Goal: Communication & Community: Answer question/provide support

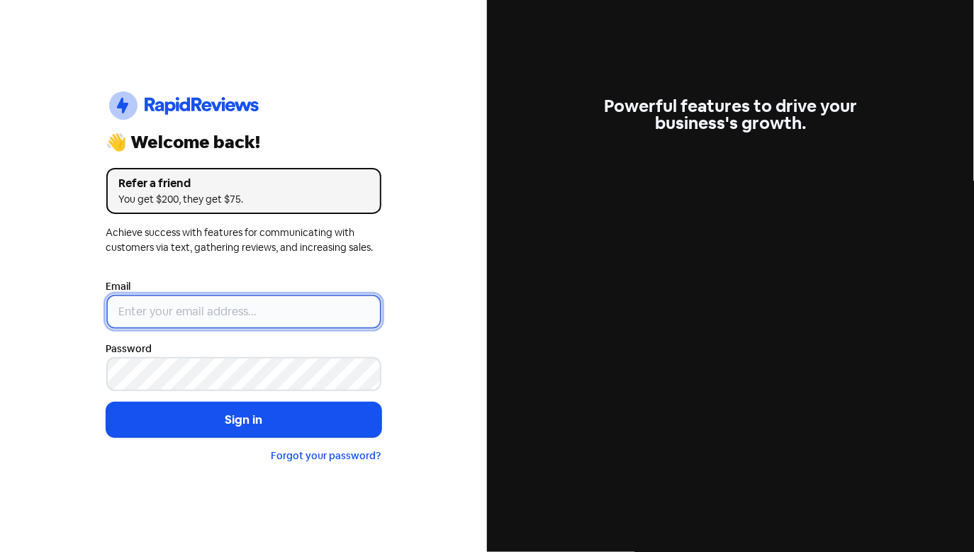
click at [218, 310] on input "email" at bounding box center [243, 312] width 275 height 34
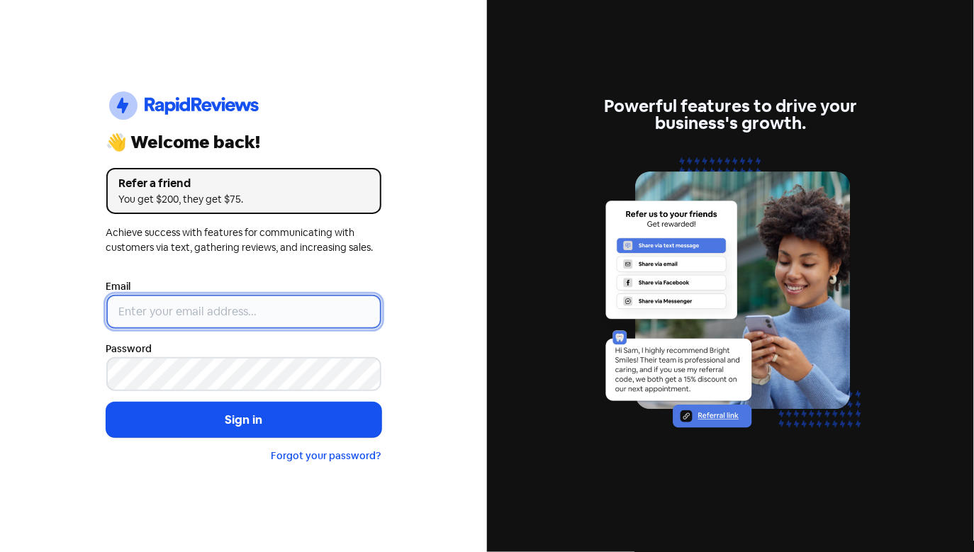
type input "[EMAIL_ADDRESS][DOMAIN_NAME]"
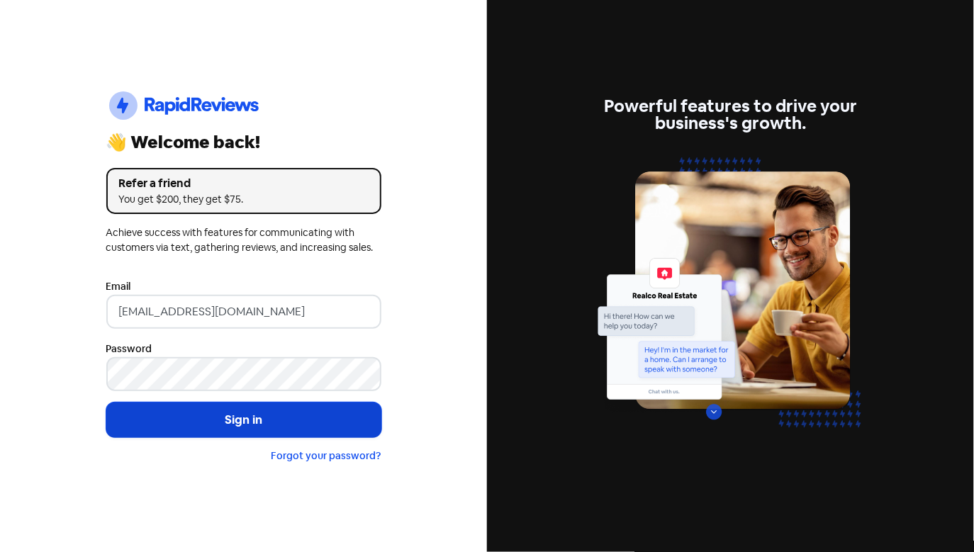
click at [279, 415] on button "Sign in" at bounding box center [243, 420] width 275 height 35
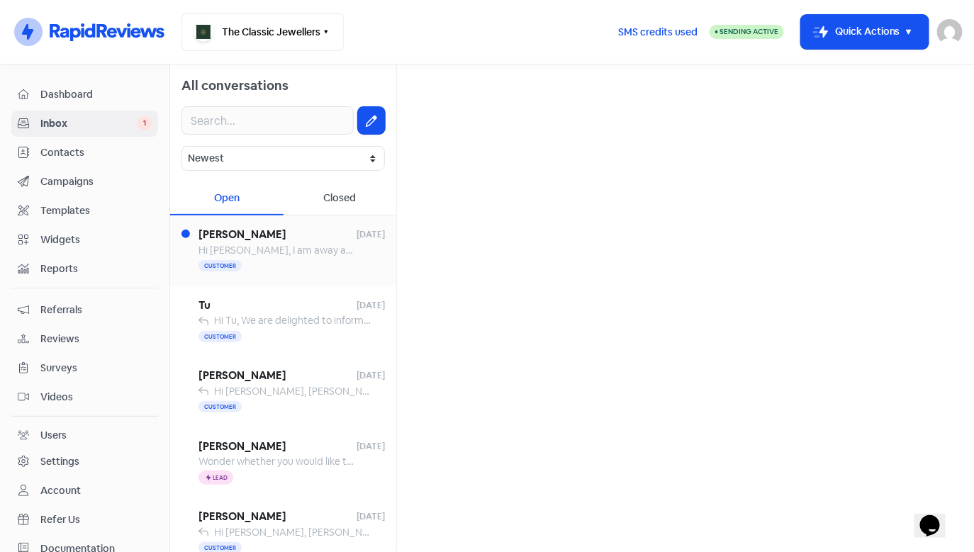
click at [312, 251] on span "Hi [PERSON_NAME], I am away at work at the moment so I will let you know when w…" at bounding box center [506, 250] width 616 height 13
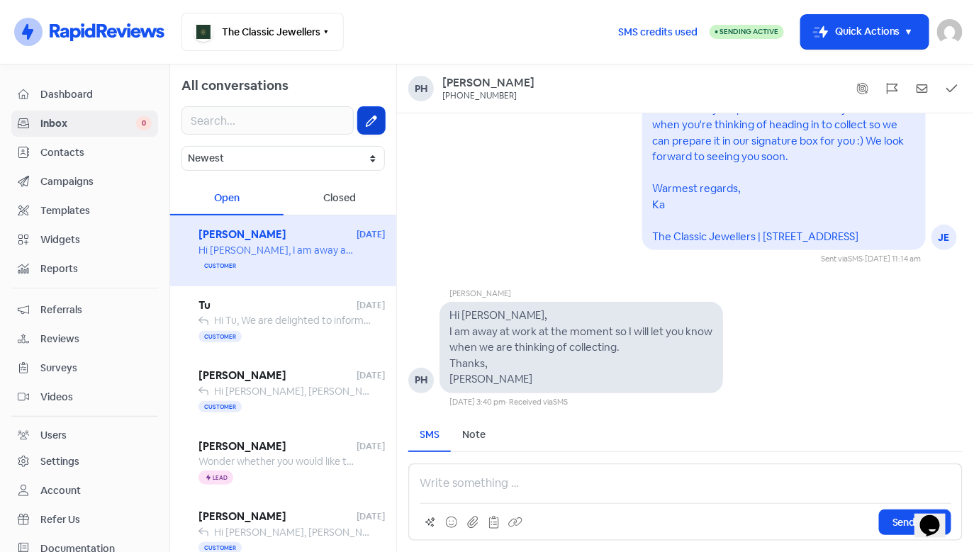
click at [366, 122] on icon at bounding box center [371, 121] width 11 height 11
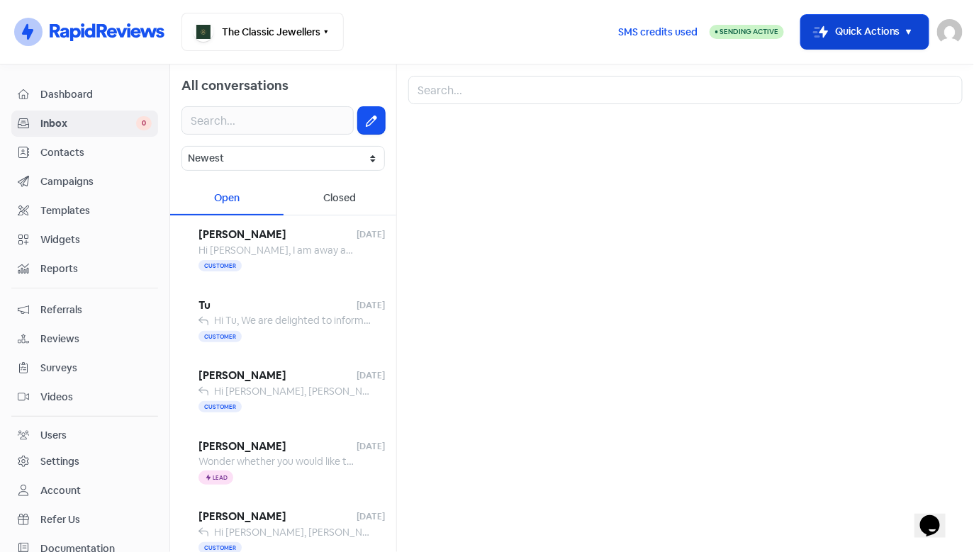
click at [873, 33] on button "Icon For Thunder-move Quick Actions" at bounding box center [865, 32] width 128 height 34
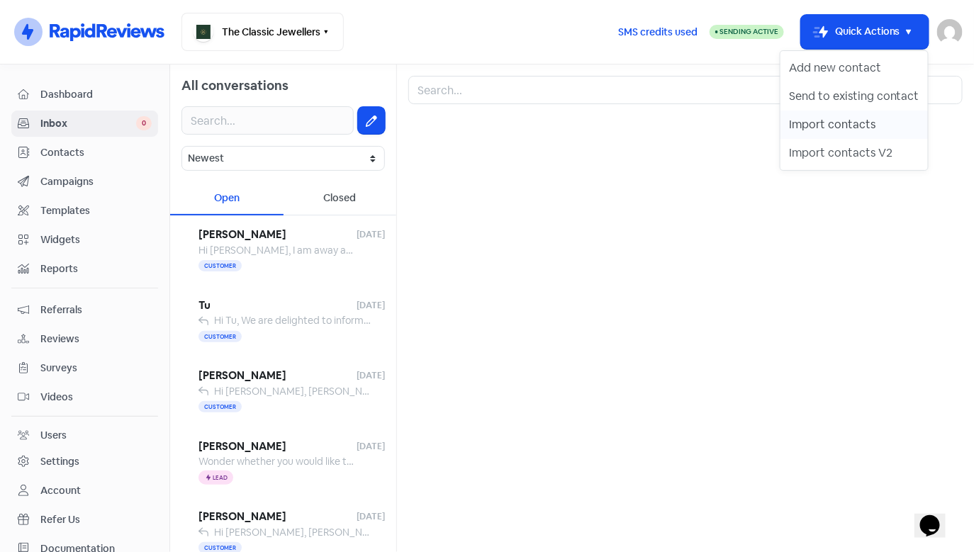
click at [846, 128] on button "Import contacts" at bounding box center [853, 125] width 147 height 28
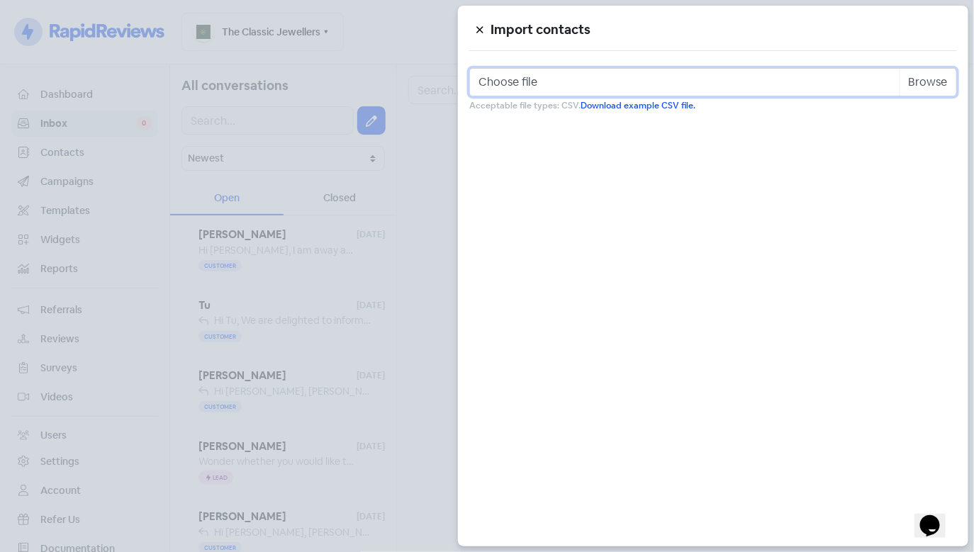
click at [675, 87] on input "Choose file" at bounding box center [713, 82] width 488 height 28
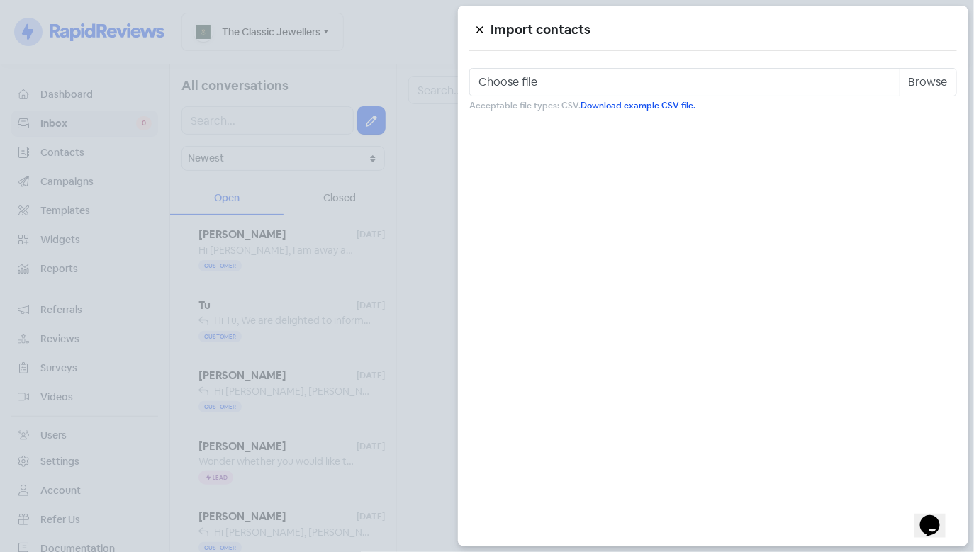
click at [478, 32] on icon at bounding box center [479, 30] width 6 height 6
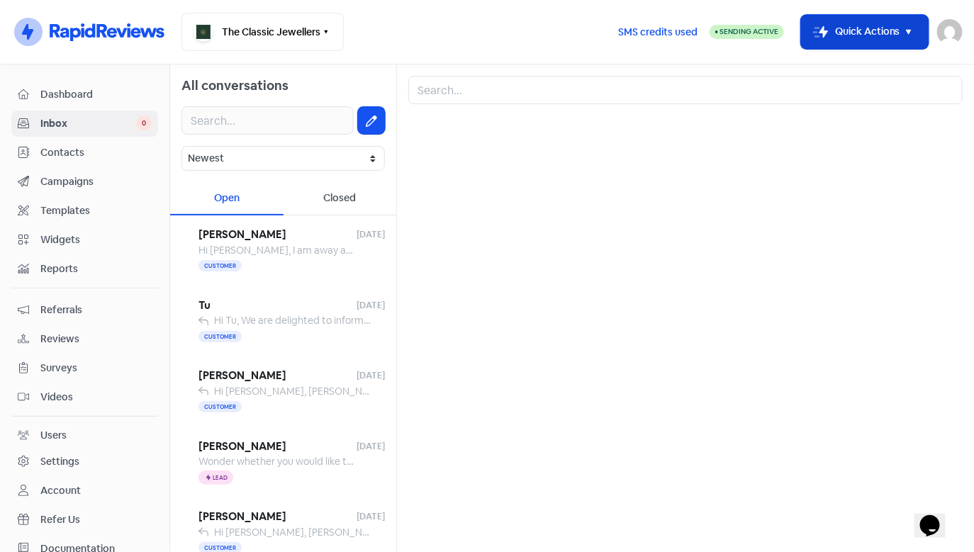
click at [840, 35] on button "Icon For Thunder-move Quick Actions" at bounding box center [865, 32] width 128 height 34
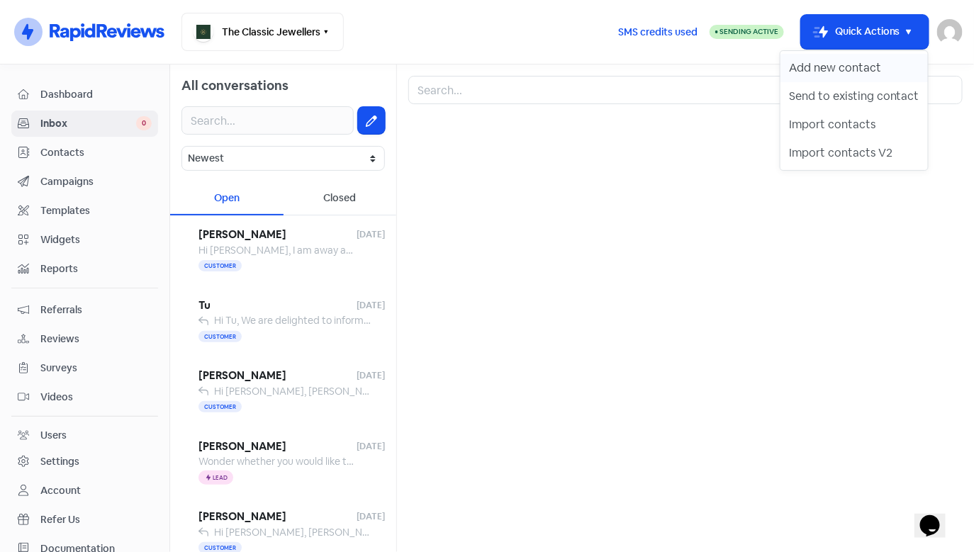
click at [836, 66] on button "Add new contact" at bounding box center [853, 68] width 147 height 28
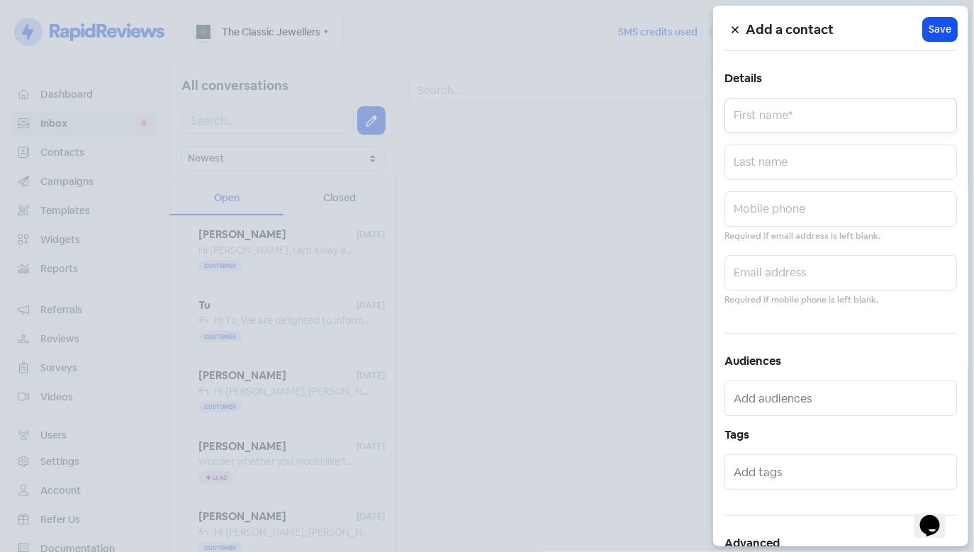
click at [765, 119] on input "text" at bounding box center [840, 115] width 232 height 35
type input "[PERSON_NAME]"
click at [802, 172] on input "text" at bounding box center [840, 162] width 232 height 35
type input "Brook"
click at [755, 221] on input "text" at bounding box center [840, 208] width 232 height 35
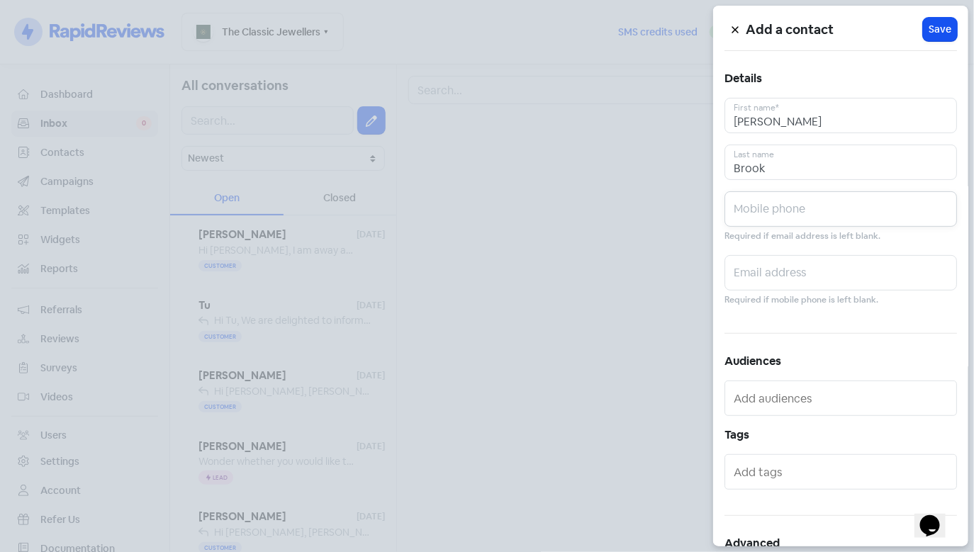
paste input "0418 458 975"
type input "0418 458 975"
click at [928, 28] on span "Save" at bounding box center [939, 29] width 23 height 15
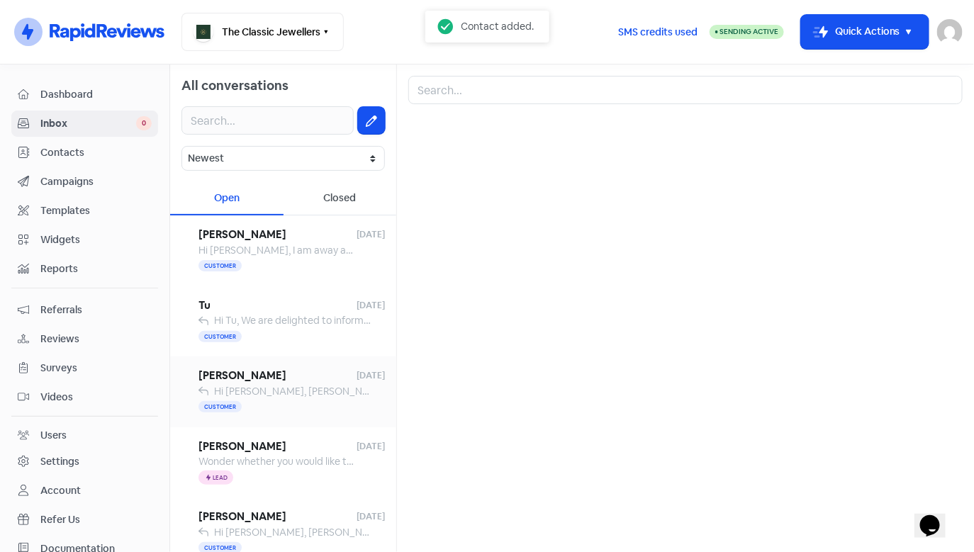
click at [286, 395] on span "Hi [PERSON_NAME], [PERSON_NAME] here from The Classic Jewellers. Just letting y…" at bounding box center [788, 391] width 1148 height 13
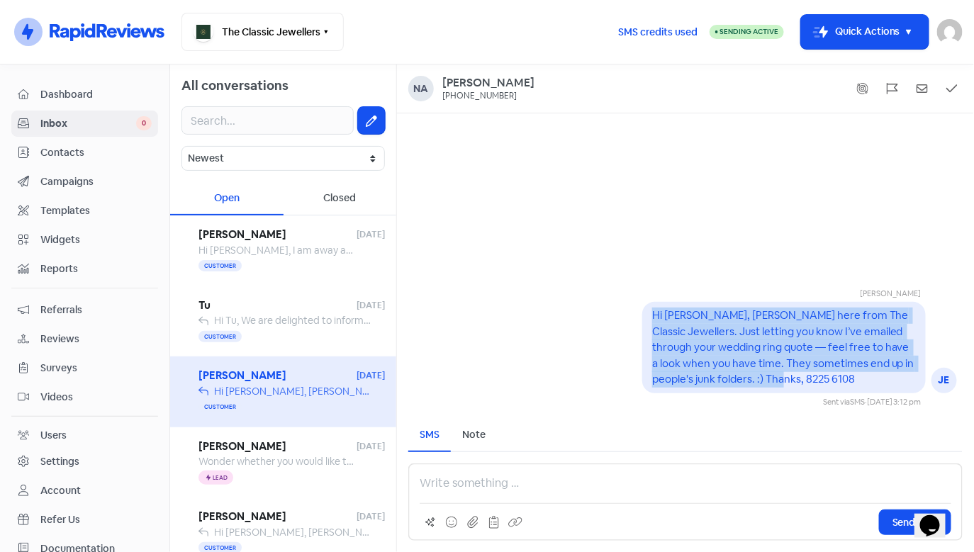
drag, startPoint x: 760, startPoint y: 381, endPoint x: 646, endPoint y: 317, distance: 130.7
click at [646, 317] on div "Hi [PERSON_NAME], [PERSON_NAME] here from The Classic Jewellers. Just letting y…" at bounding box center [783, 347] width 283 height 91
copy pre "Hi [PERSON_NAME], [PERSON_NAME] here from The Classic Jewellers. Just letting y…"
click at [366, 128] on button at bounding box center [371, 120] width 27 height 27
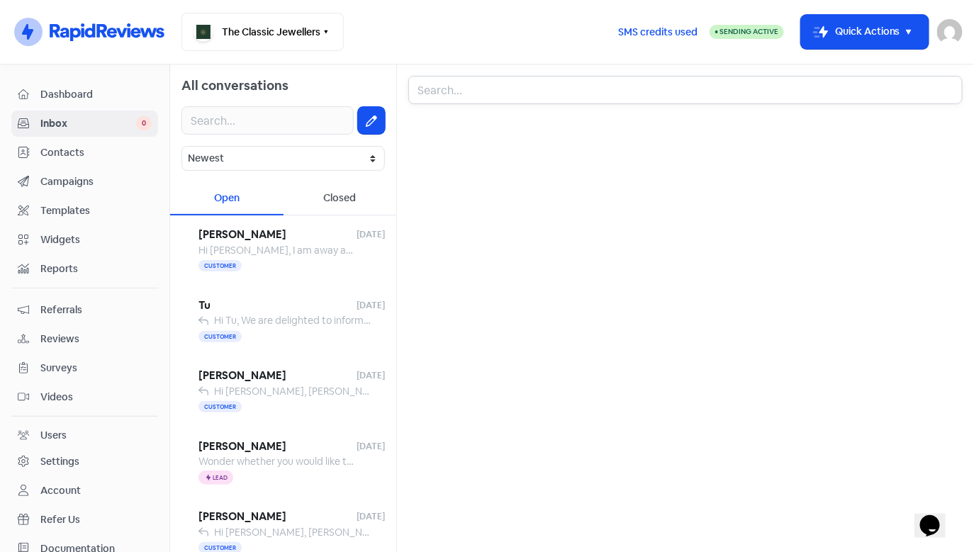
click at [439, 103] on input "text" at bounding box center [685, 90] width 554 height 28
type input "dee b"
click at [507, 133] on div "[PERSON_NAME]" at bounding box center [685, 136] width 530 height 17
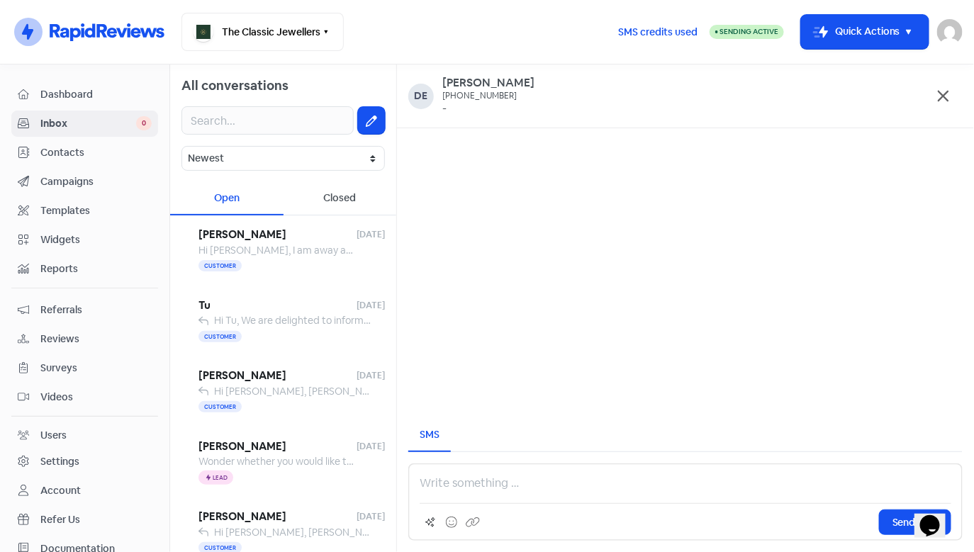
click at [472, 488] on p at bounding box center [686, 483] width 532 height 17
paste div
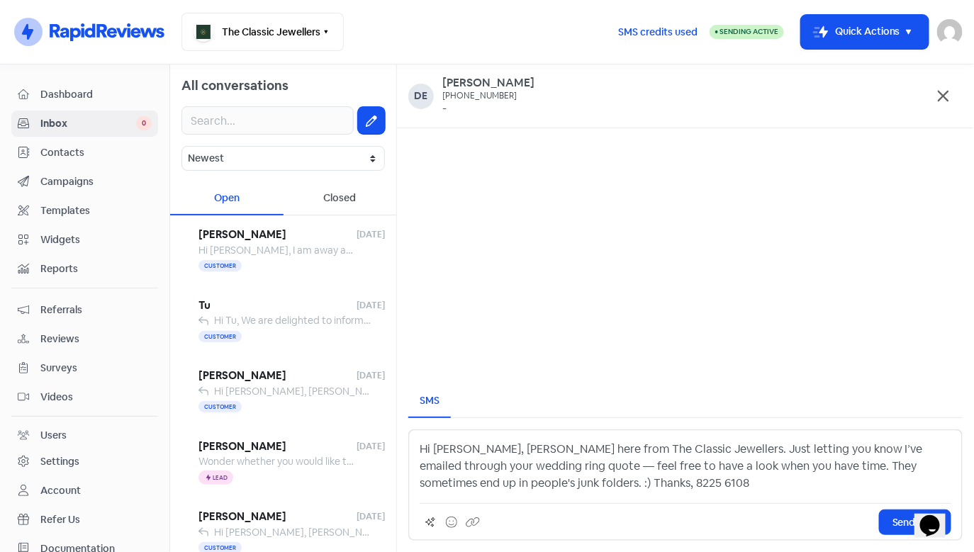
click at [468, 449] on p "Hi [PERSON_NAME], [PERSON_NAME] here from The Classic Jewellers. Just letting y…" at bounding box center [686, 466] width 532 height 51
click at [488, 444] on p "Hi [PERSON_NAME] here from The Classic Jewellers. Just letting you know I’ve em…" at bounding box center [686, 466] width 532 height 51
drag, startPoint x: 465, startPoint y: 466, endPoint x: 420, endPoint y: 468, distance: 44.7
click at [420, 468] on p "Hi [PERSON_NAME], Brook here from The Classic Jewellers. Just letting you know …" at bounding box center [686, 466] width 532 height 51
click at [770, 482] on p "Hi [PERSON_NAME], Brook here from The Classic Jewellers. Just letting you know …" at bounding box center [686, 466] width 532 height 51
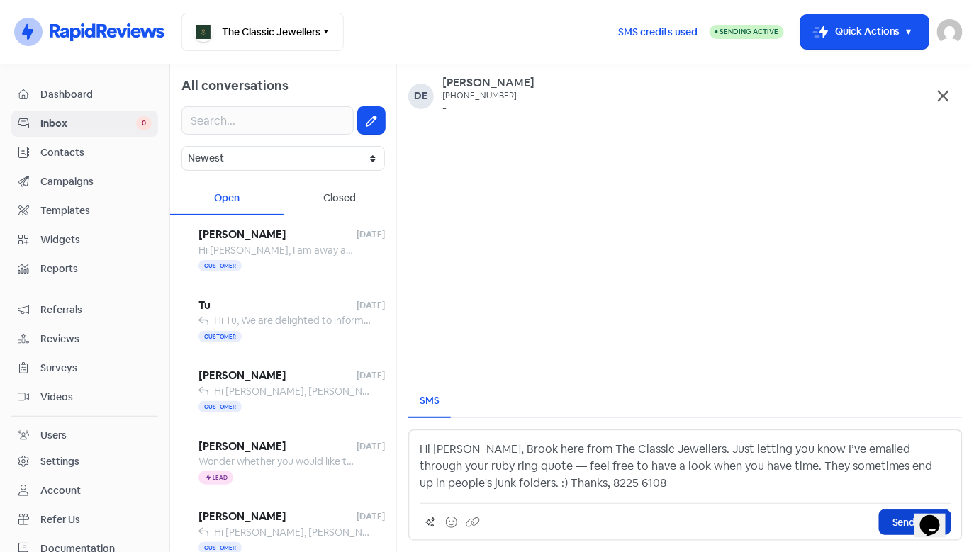
click at [891, 521] on button "Send SMS" at bounding box center [915, 523] width 72 height 26
